Goal: Information Seeking & Learning: Learn about a topic

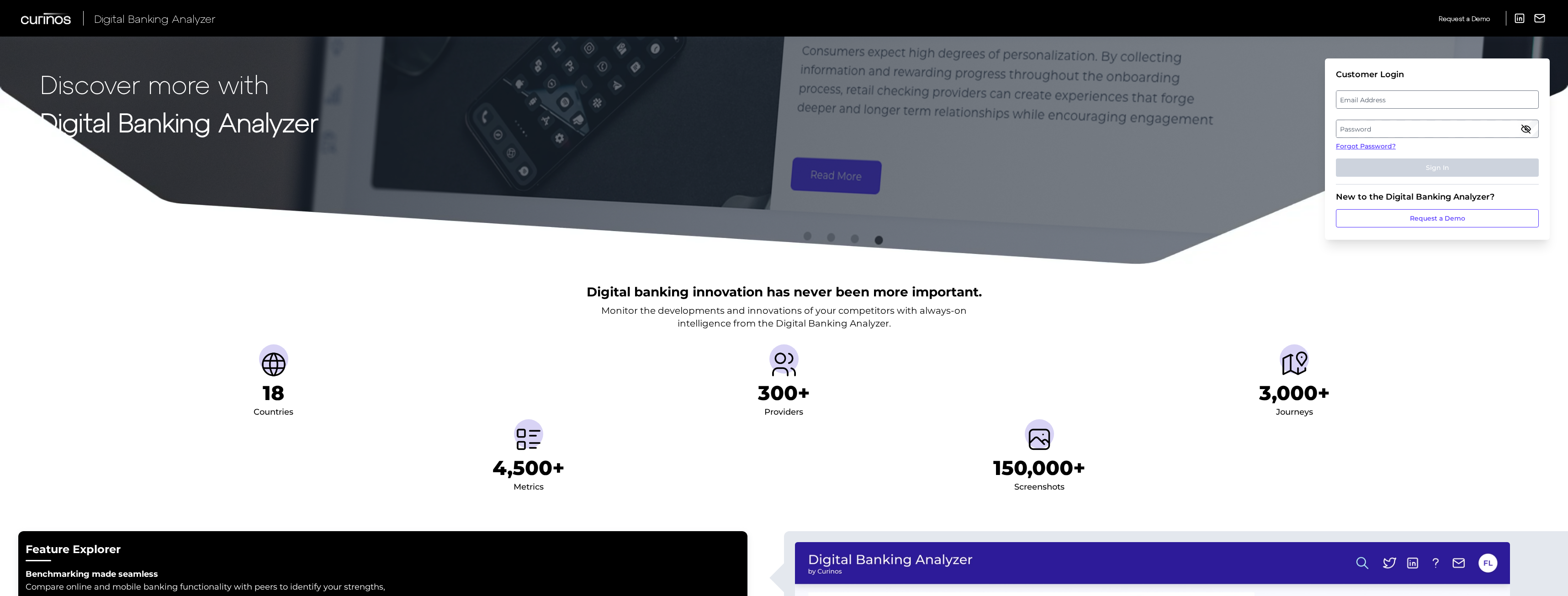
click at [1356, 100] on label "Email Address" at bounding box center [1437, 99] width 201 height 16
click at [1356, 100] on input "email" at bounding box center [1437, 99] width 203 height 18
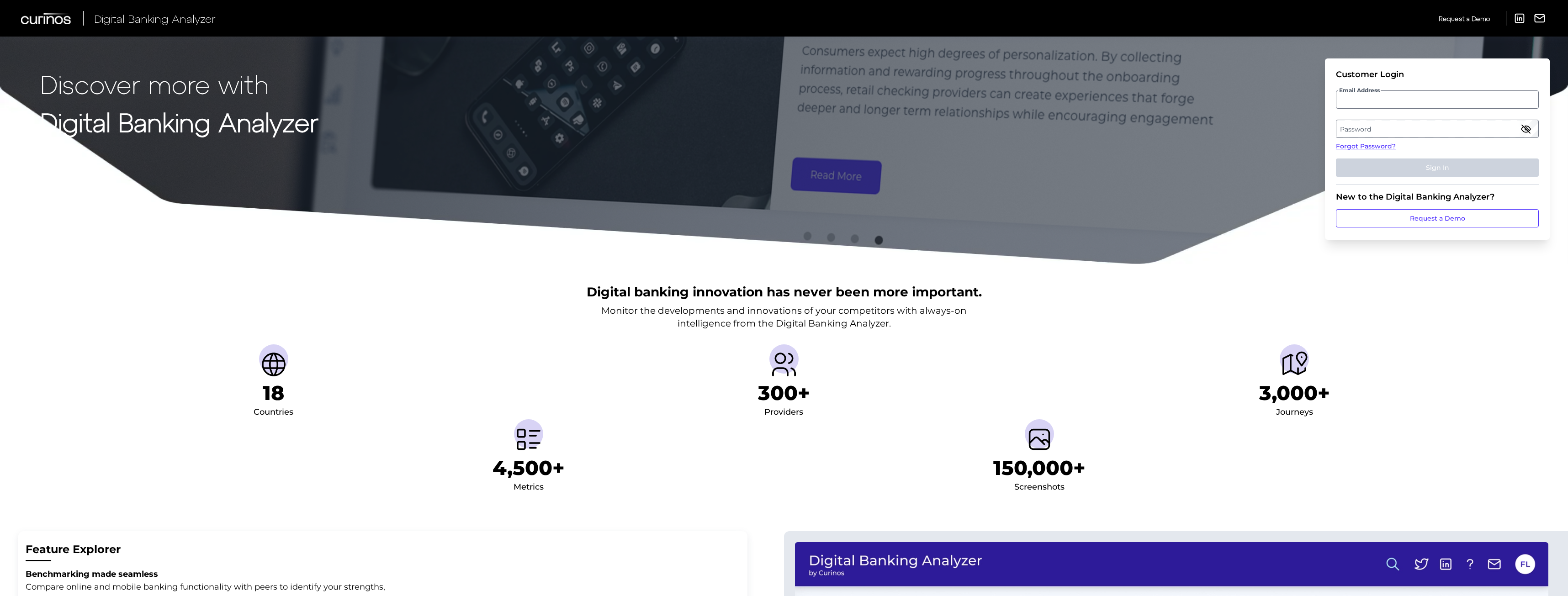
click at [1375, 126] on label "Password" at bounding box center [1437, 129] width 201 height 16
click at [1365, 106] on label "Email Address" at bounding box center [1437, 99] width 201 height 16
click at [1365, 106] on input "email" at bounding box center [1437, 99] width 203 height 18
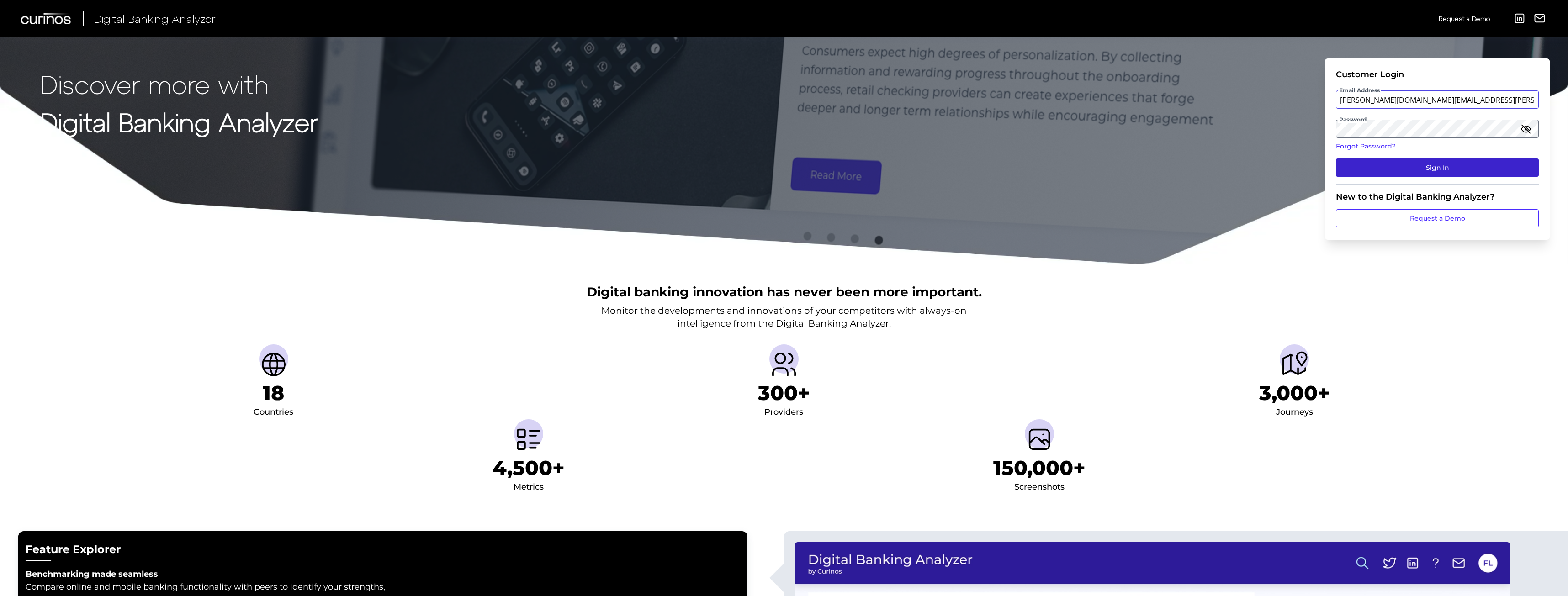
type input "[PERSON_NAME][DOMAIN_NAME][EMAIL_ADDRESS][PERSON_NAME][DOMAIN_NAME]"
click at [1434, 165] on button "Sign In" at bounding box center [1437, 168] width 203 height 18
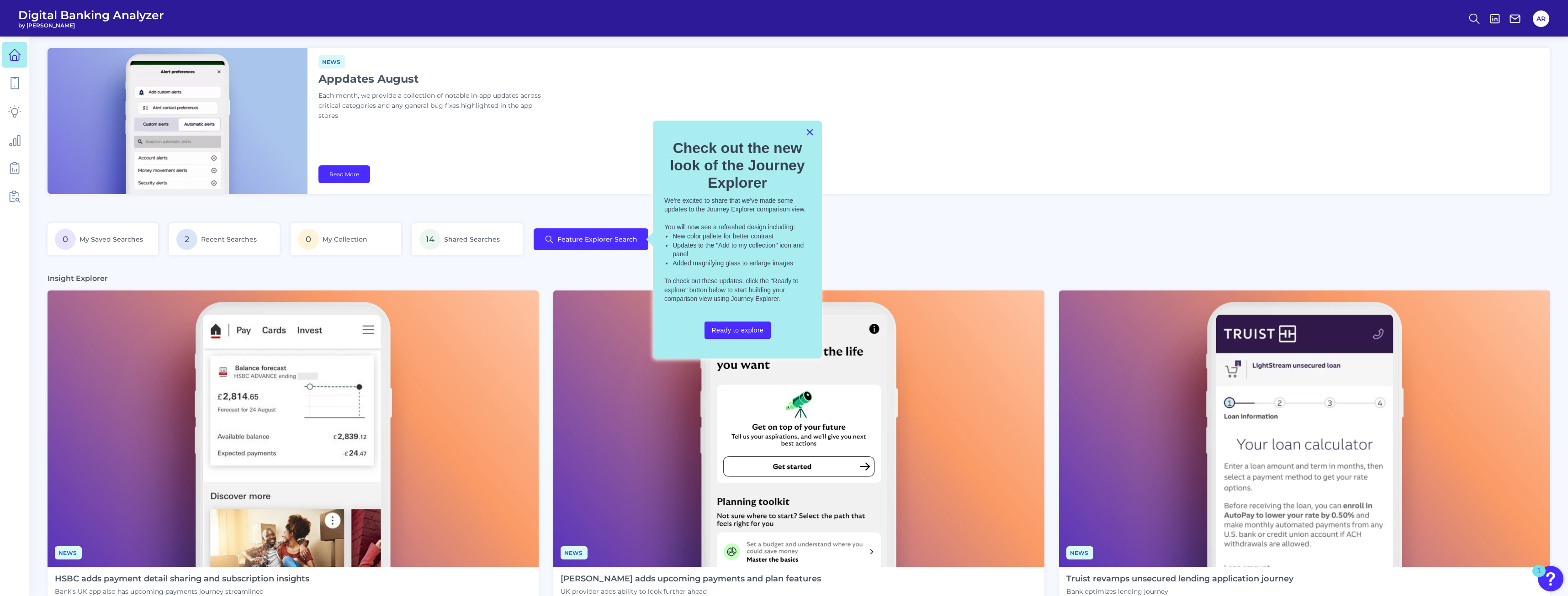
click at [808, 132] on button "×" at bounding box center [810, 132] width 9 height 15
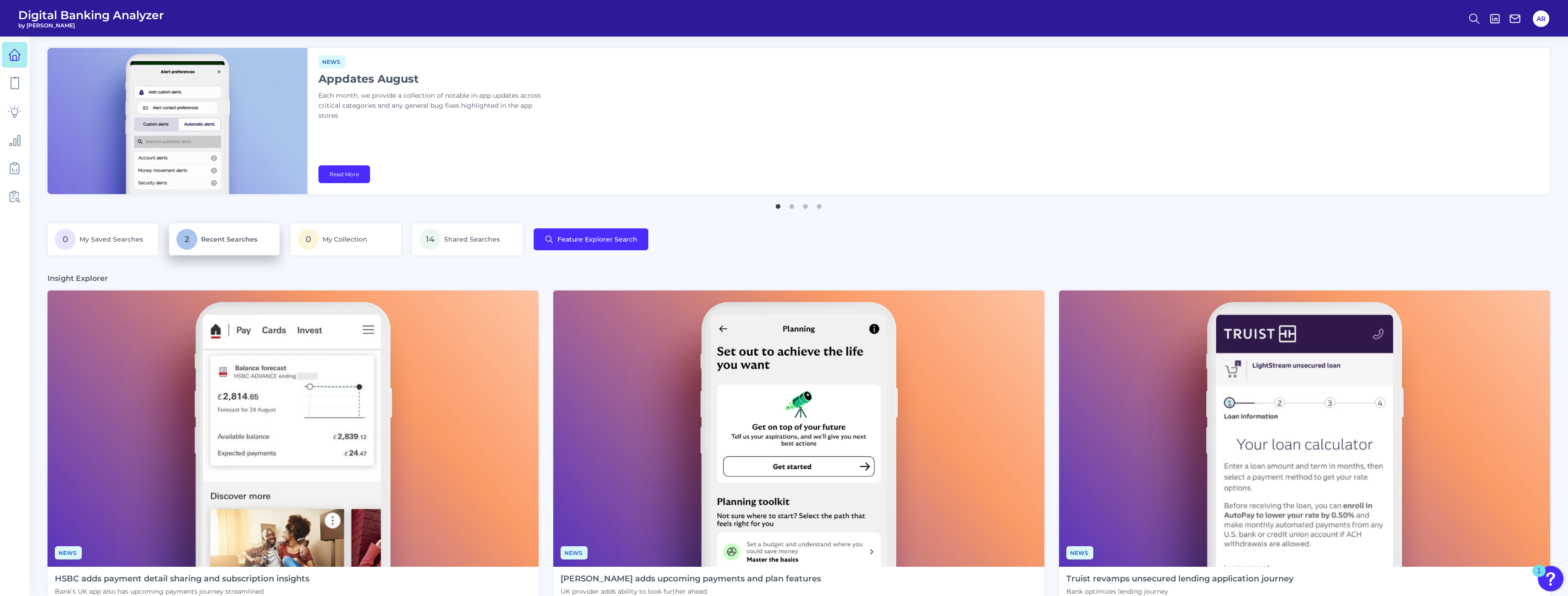
click at [196, 242] on span "2" at bounding box center [187, 239] width 21 height 21
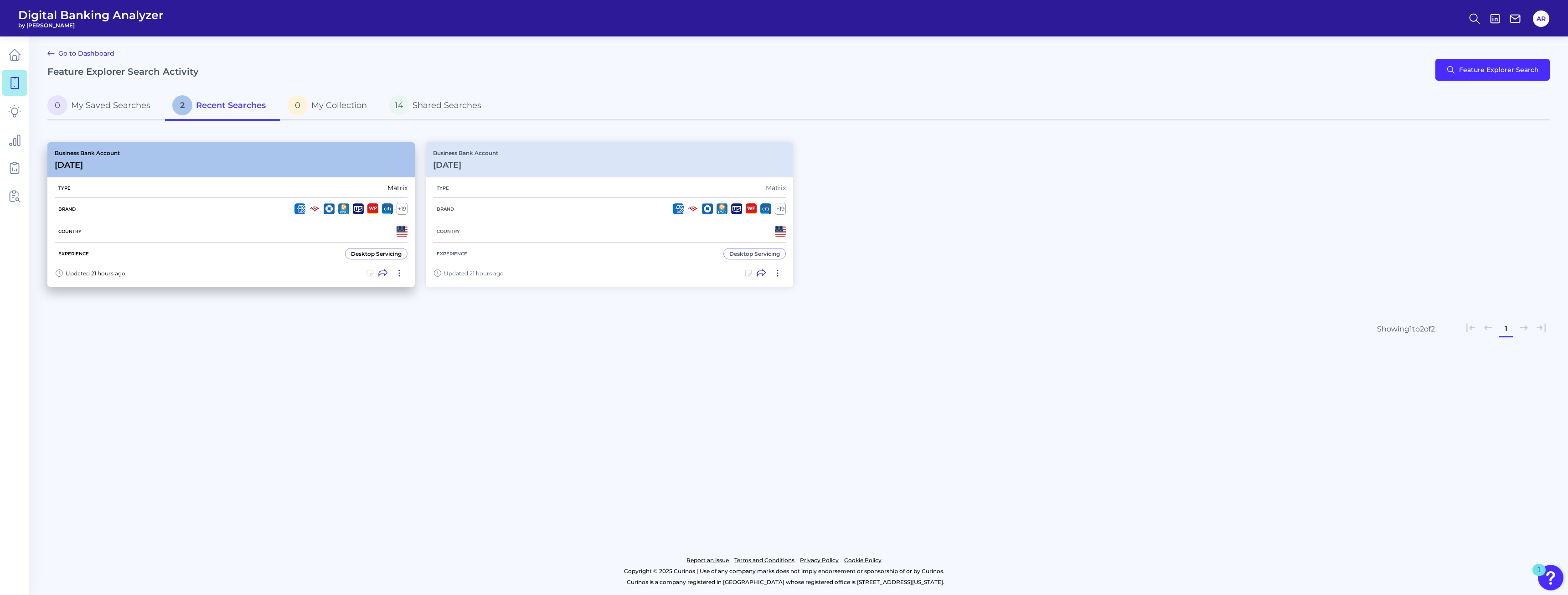
click at [335, 166] on div "Business Bank Account [DATE][FINANCIAL_ID]" at bounding box center [231, 160] width 368 height 35
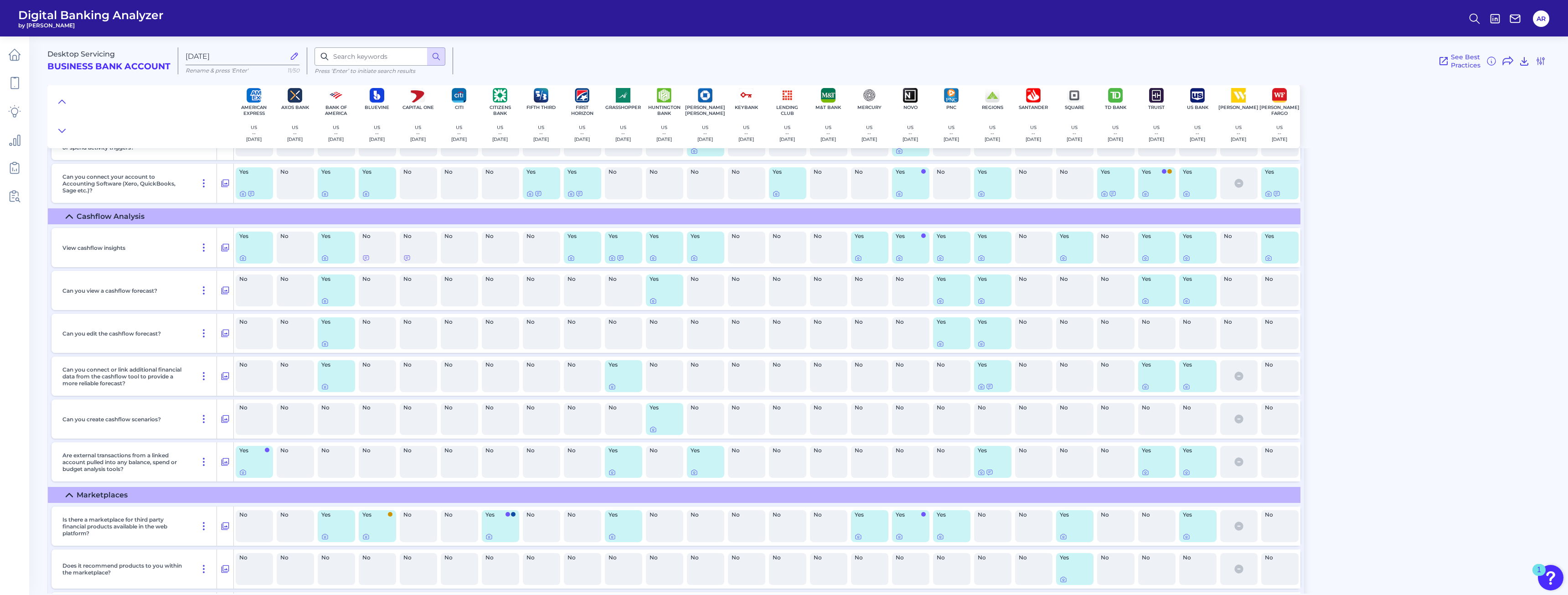
scroll to position [867, 0]
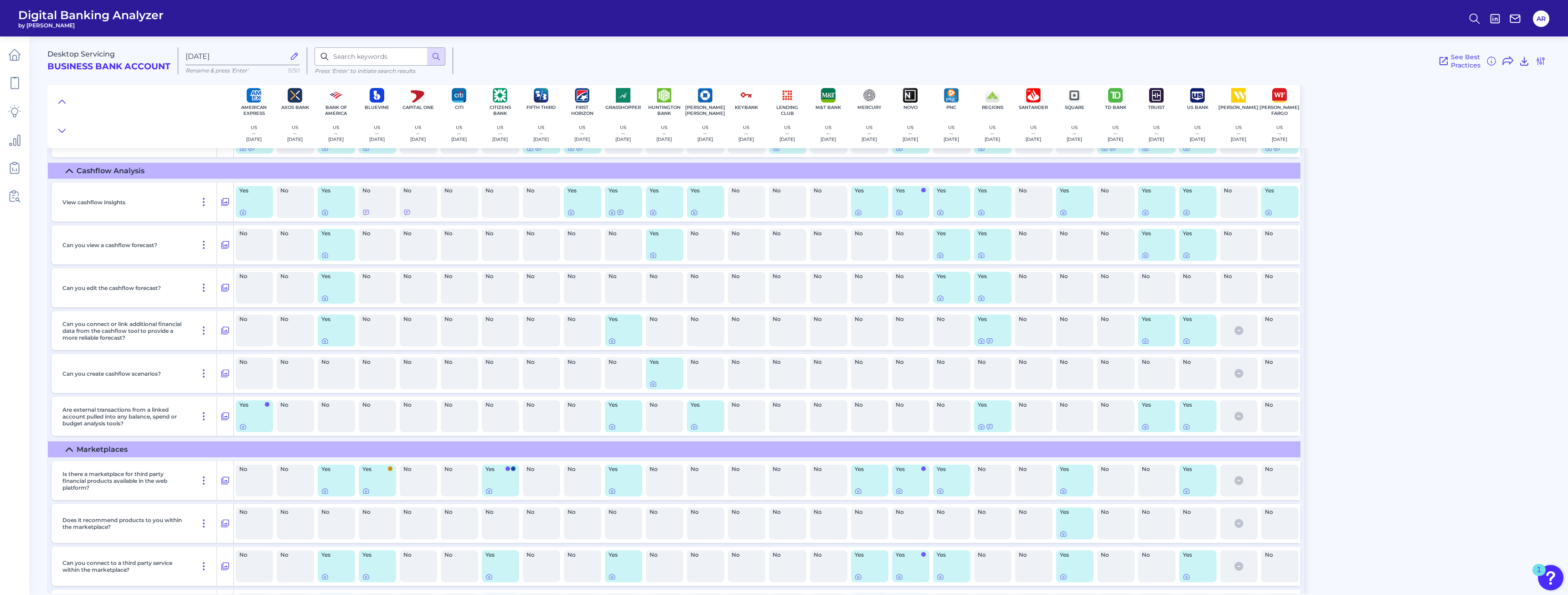
click at [41, 261] on main "Desktop Servicing Business Bank Account [DATE][FINANCIAL_ID] Rename & press 'En…" at bounding box center [784, 297] width 1568 height 595
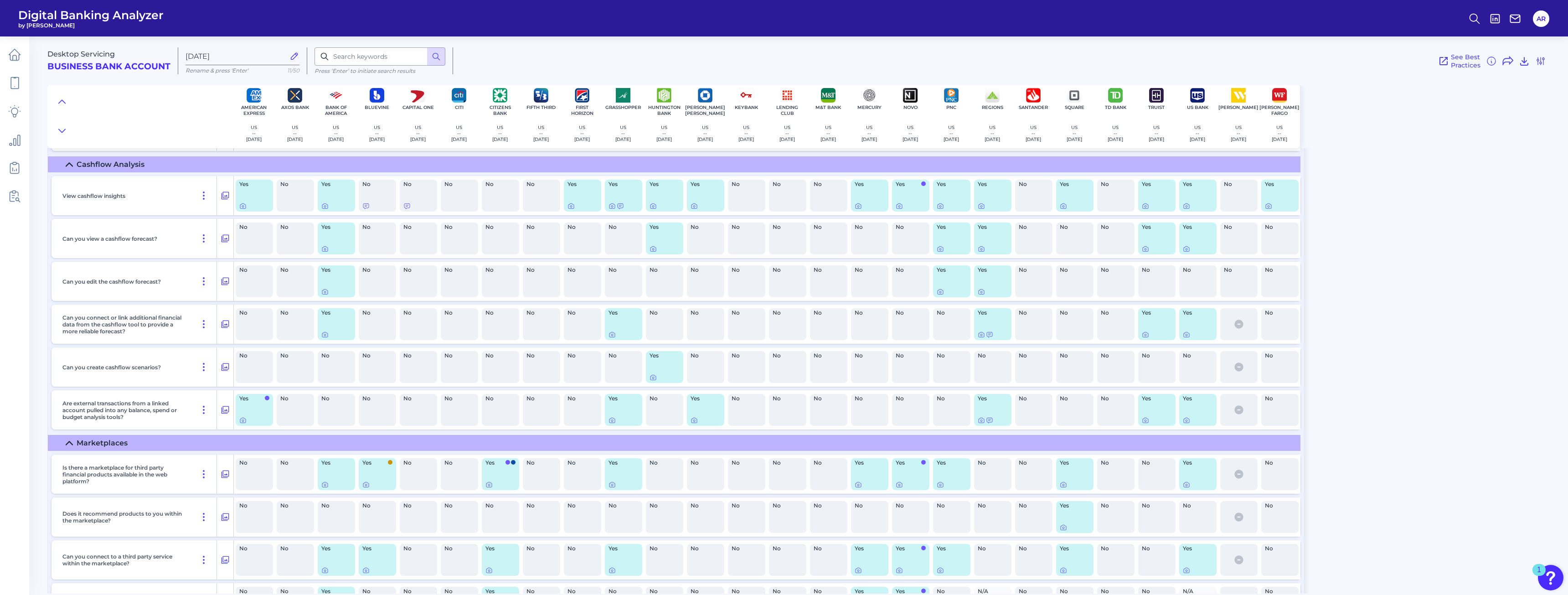
scroll to position [875, 0]
